Goal: Register for event/course

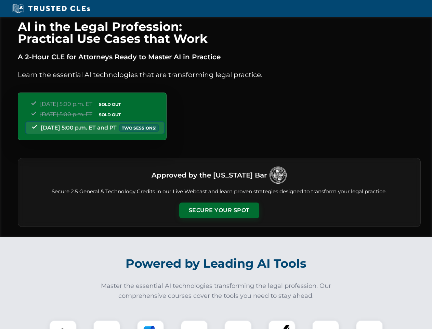
click at [219, 210] on button "Secure Your Spot" at bounding box center [219, 210] width 80 height 16
click at [63, 324] on img at bounding box center [63, 334] width 20 height 20
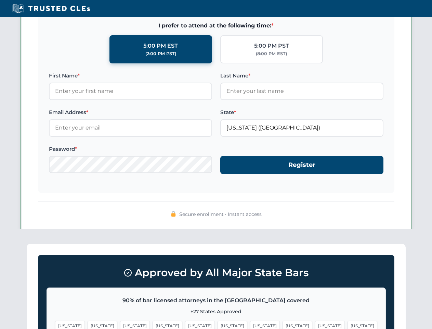
click at [250, 324] on span "[US_STATE]" at bounding box center [265, 325] width 30 height 10
click at [315, 324] on span "[US_STATE]" at bounding box center [330, 325] width 30 height 10
